Goal: Task Accomplishment & Management: Manage account settings

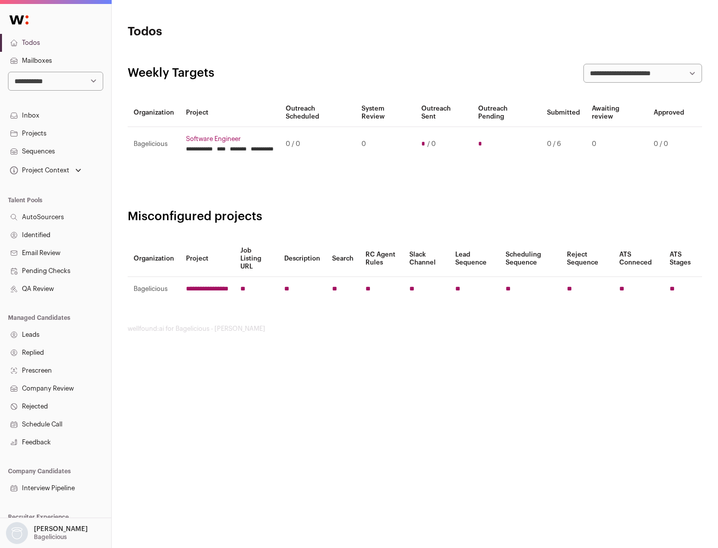
click at [55, 133] on link "Projects" at bounding box center [55, 134] width 111 height 18
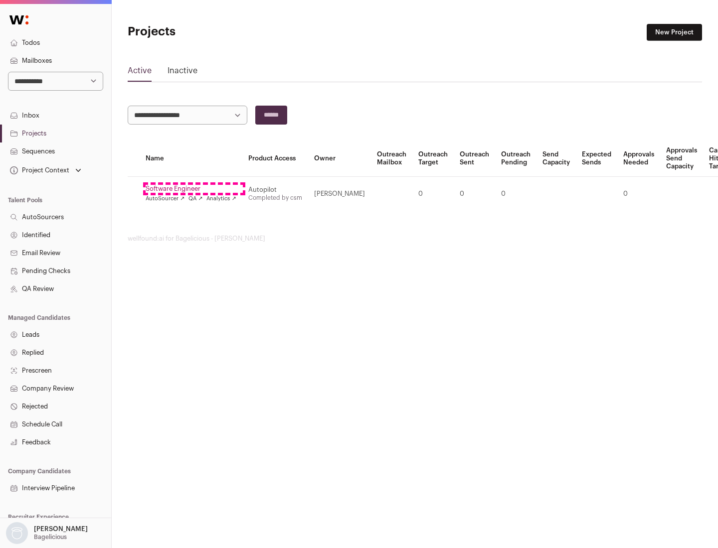
click at [194, 189] on link "Software Engineer" at bounding box center [191, 189] width 91 height 8
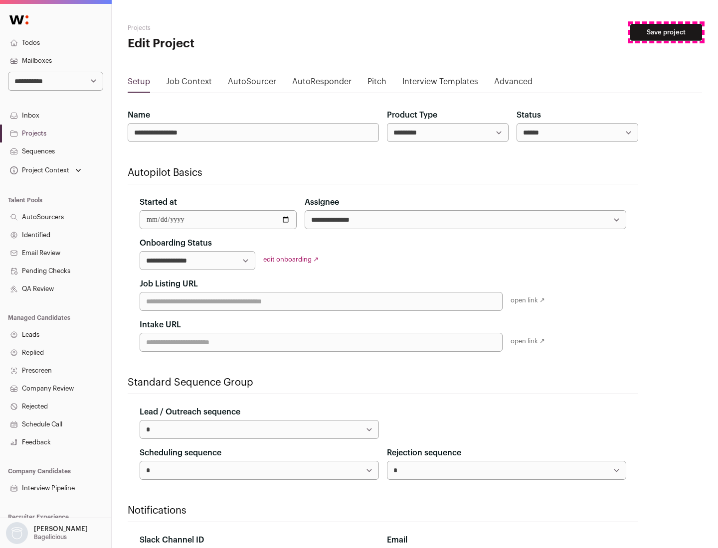
click at [666, 32] on button "Save project" at bounding box center [666, 32] width 72 height 17
